Goal: Check status: Check status

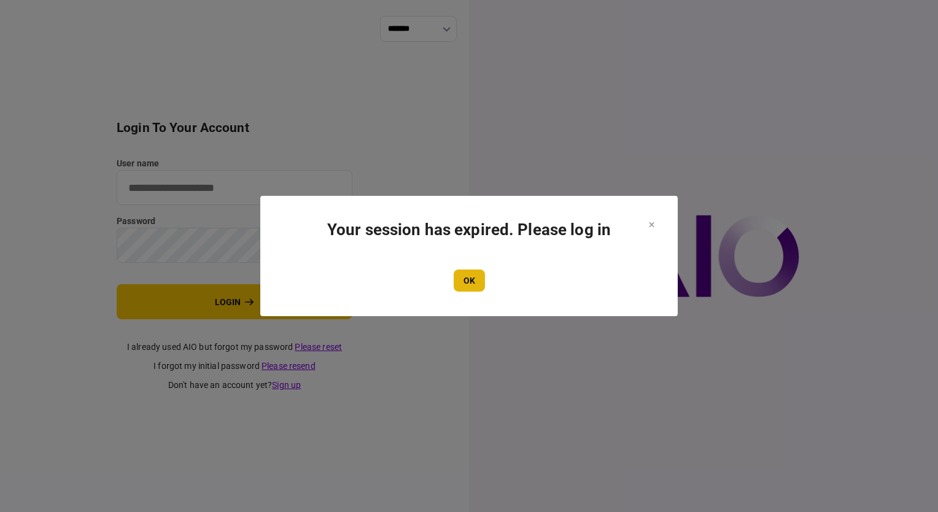
type input "**********"
click at [467, 282] on button "OK" at bounding box center [469, 281] width 31 height 22
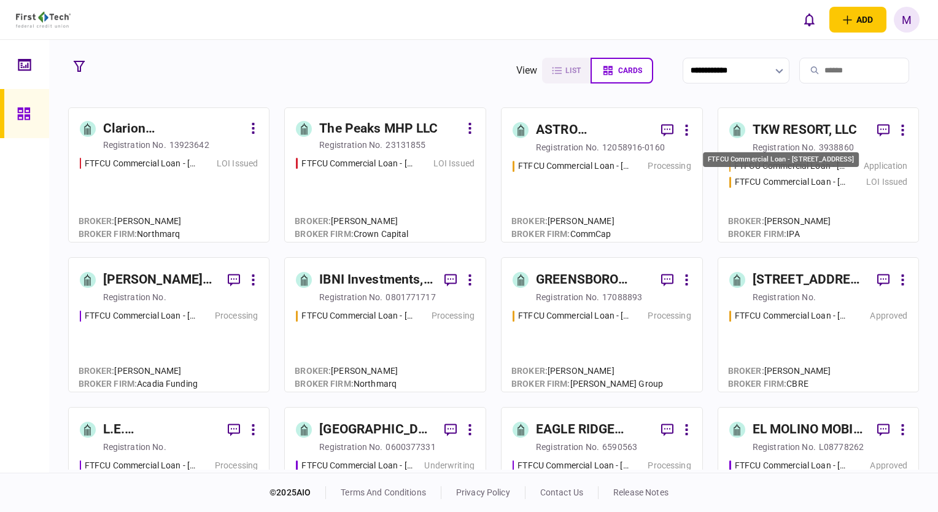
click at [806, 179] on div "FTFCU Commercial Loan - [STREET_ADDRESS]" at bounding box center [791, 182] width 113 height 13
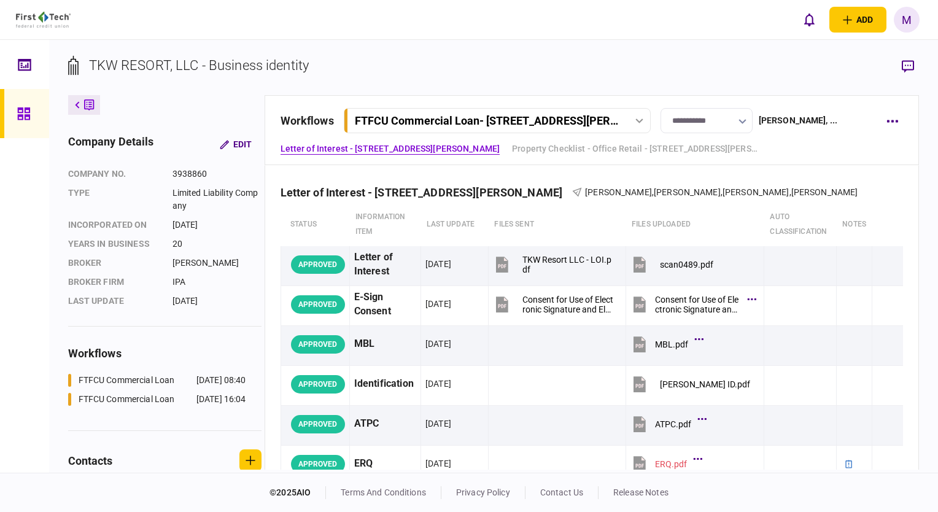
click at [633, 122] on div at bounding box center [640, 121] width 18 height 5
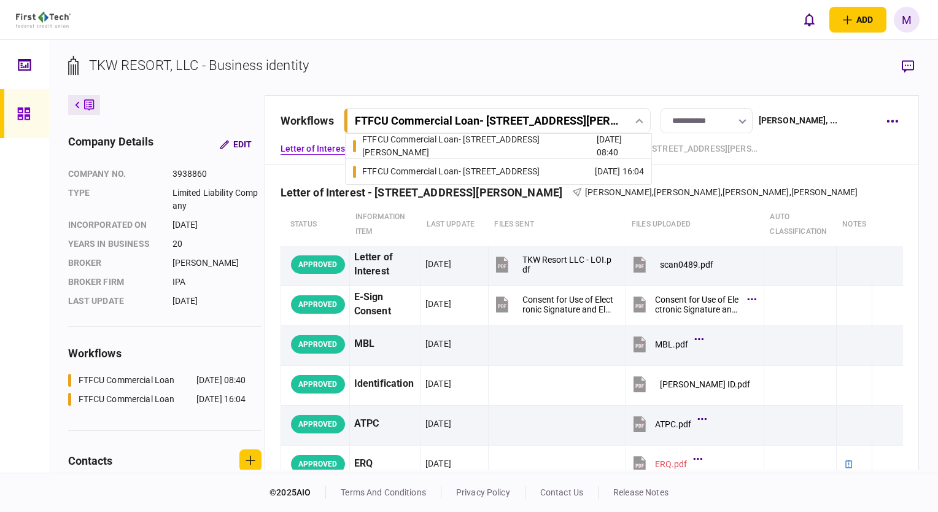
click at [525, 168] on div "FTFCU Commercial Loan - [STREET_ADDRESS]" at bounding box center [451, 171] width 178 height 13
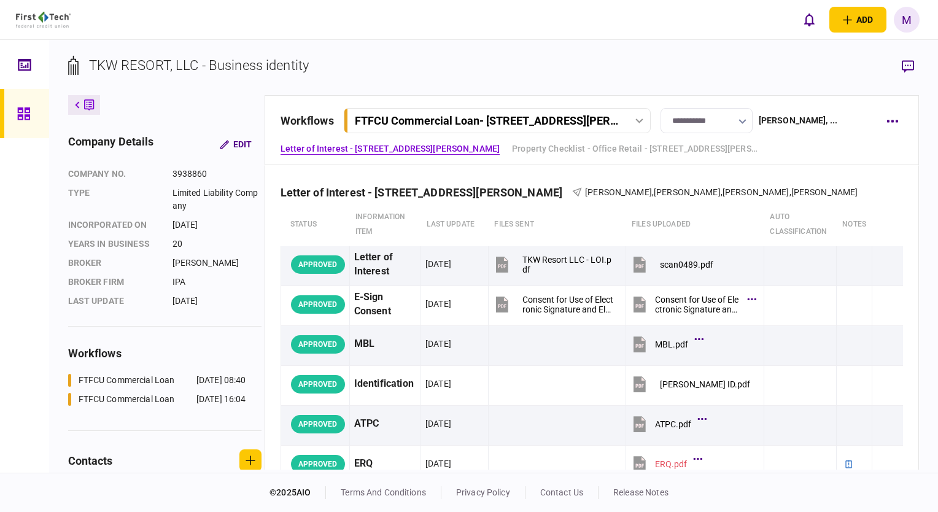
click at [637, 123] on div "FTFCU Commercial Loan - [STREET_ADDRESS][PERSON_NAME]" at bounding box center [499, 120] width 302 height 13
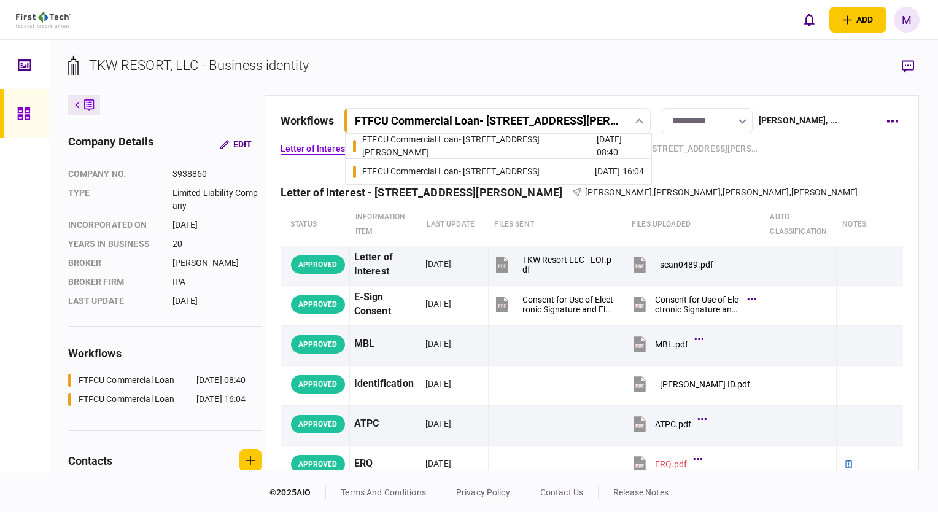
click at [540, 171] on div "FTFCU Commercial Loan - [STREET_ADDRESS]" at bounding box center [451, 171] width 178 height 13
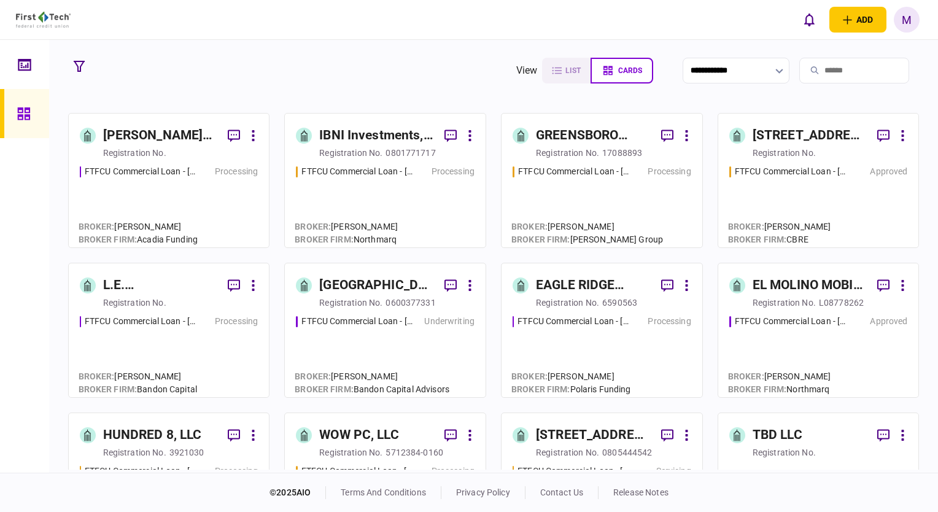
scroll to position [184, 0]
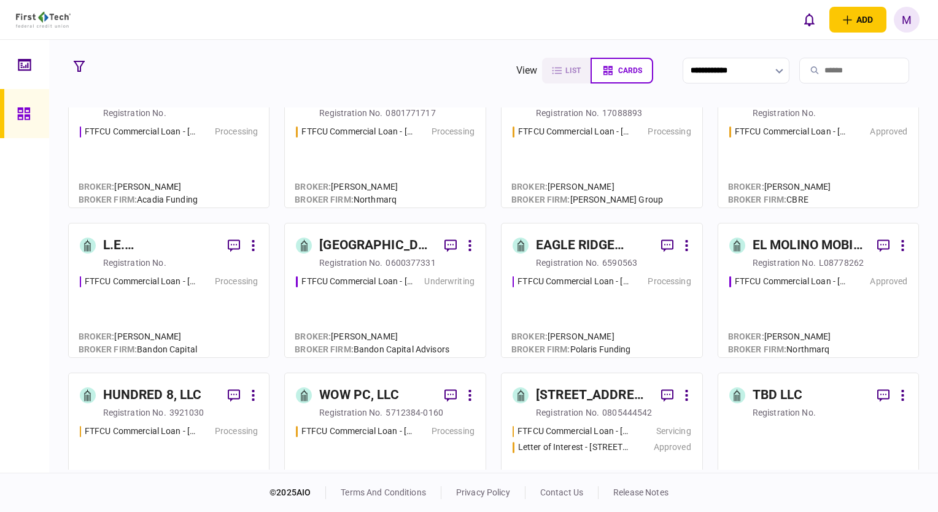
click at [770, 28] on div "add business identity individual identity M M Michelle Oglesbee-Flores [EMAIL_A…" at bounding box center [469, 19] width 938 height 39
